Goal: Task Accomplishment & Management: Use online tool/utility

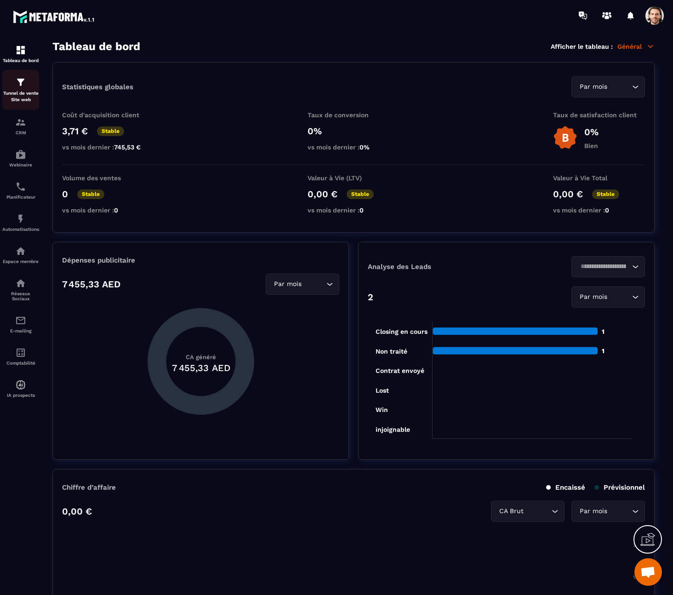
click at [21, 93] on p "Tunnel de vente Site web" at bounding box center [20, 96] width 37 height 13
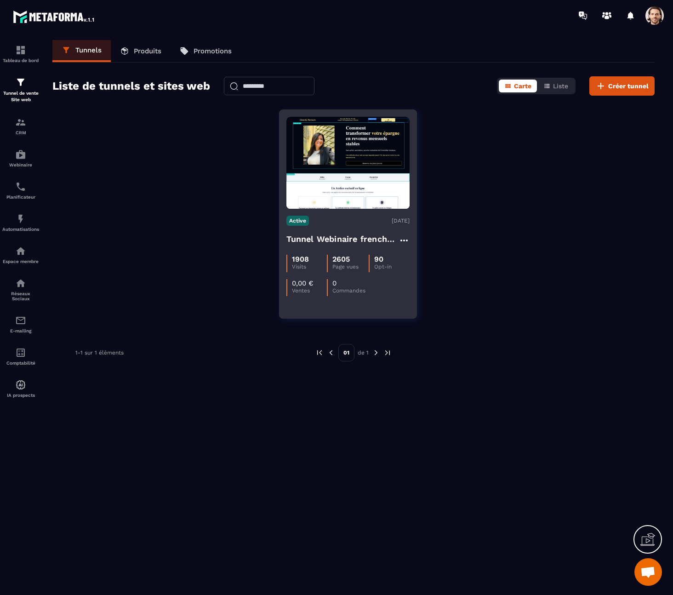
click at [351, 240] on h4 "Tunnel Webinaire frenchy partners" at bounding box center [342, 239] width 112 height 13
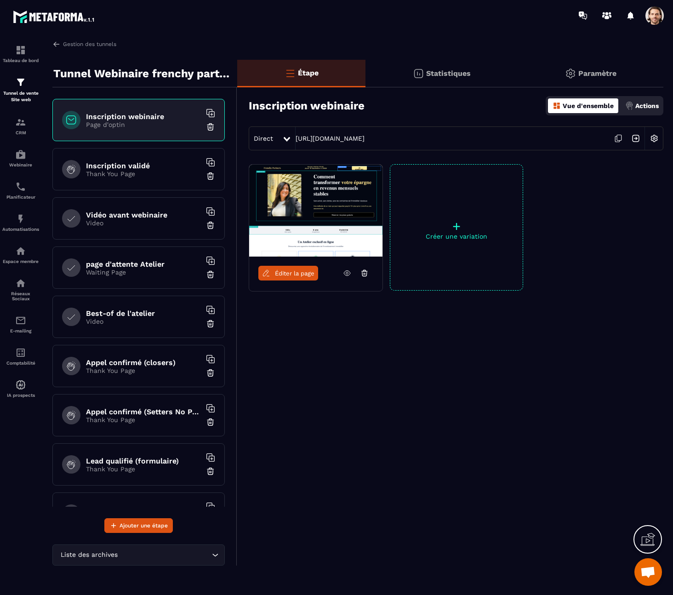
click at [294, 272] on span "Éditer la page" at bounding box center [295, 273] width 40 height 7
